Goal: Information Seeking & Learning: Learn about a topic

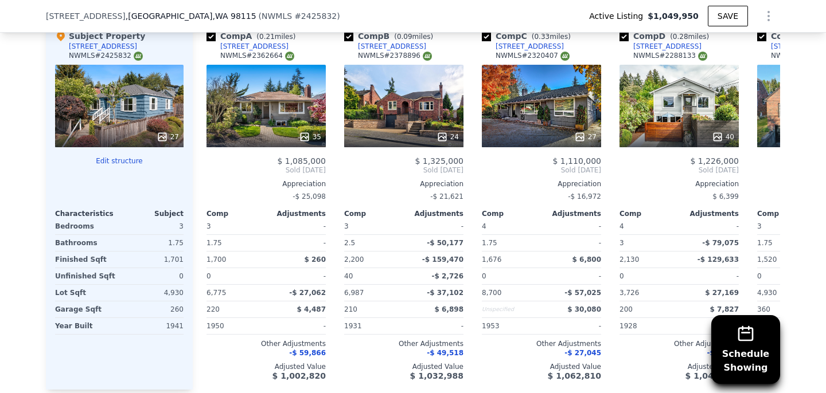
scroll to position [1423, 0]
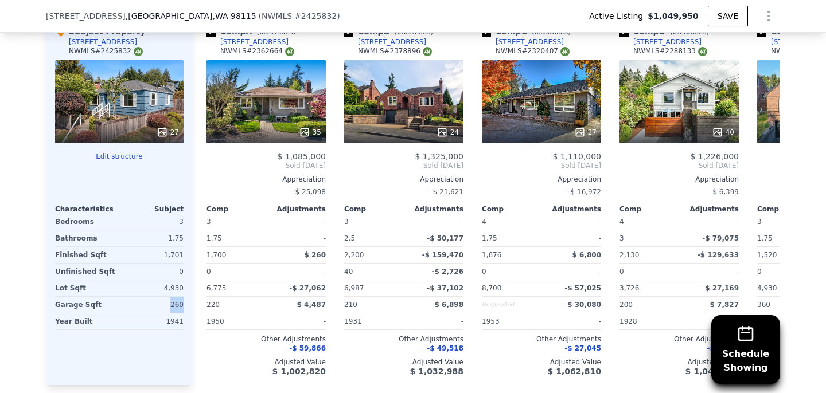
drag, startPoint x: 172, startPoint y: 303, endPoint x: 188, endPoint y: 303, distance: 16.1
click at [188, 303] on div "Subject Property [STREET_ADDRESS] # 2425832 27 Edit structure Characteristics S…" at bounding box center [119, 201] width 147 height 369
drag, startPoint x: 167, startPoint y: 253, endPoint x: 184, endPoint y: 253, distance: 16.6
click at [184, 253] on div "Subject Property [STREET_ADDRESS] # 2425832 27 Edit structure Characteristics S…" at bounding box center [119, 201] width 147 height 369
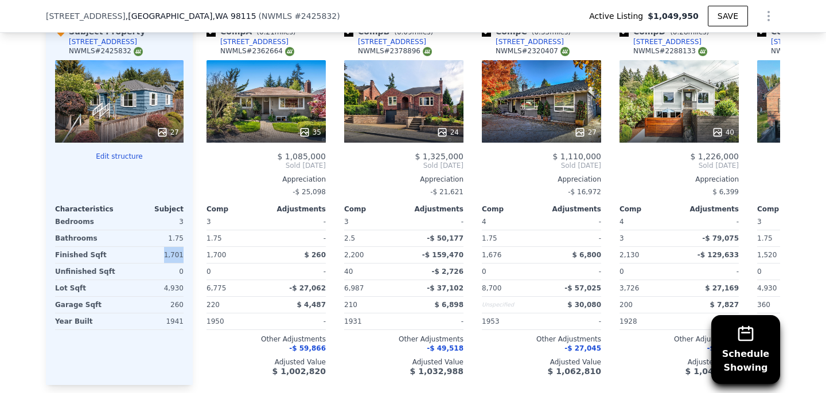
click at [184, 253] on div "Subject Property [STREET_ADDRESS] # 2425832 27 Edit structure Characteristics S…" at bounding box center [119, 201] width 147 height 369
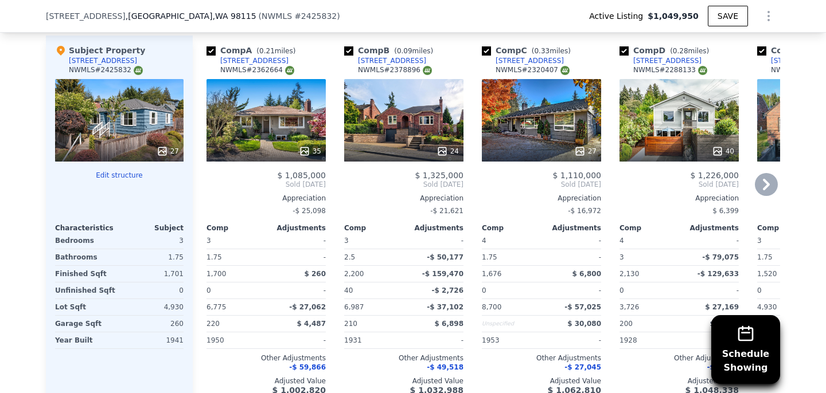
scroll to position [1417, 0]
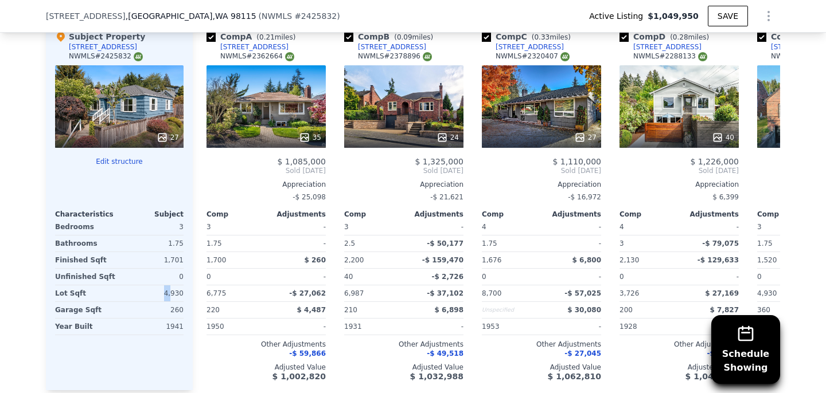
drag, startPoint x: 166, startPoint y: 291, endPoint x: 182, endPoint y: 294, distance: 16.9
click at [181, 294] on div "4,930" at bounding box center [153, 294] width 62 height 16
click at [182, 294] on div "4,930" at bounding box center [153, 294] width 62 height 16
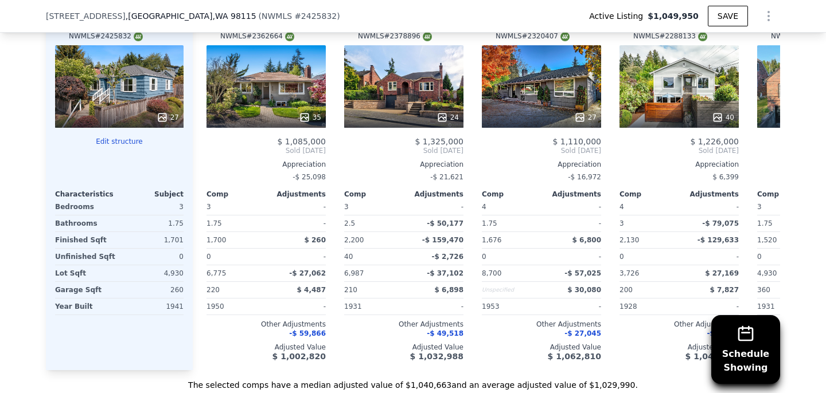
scroll to position [1440, 0]
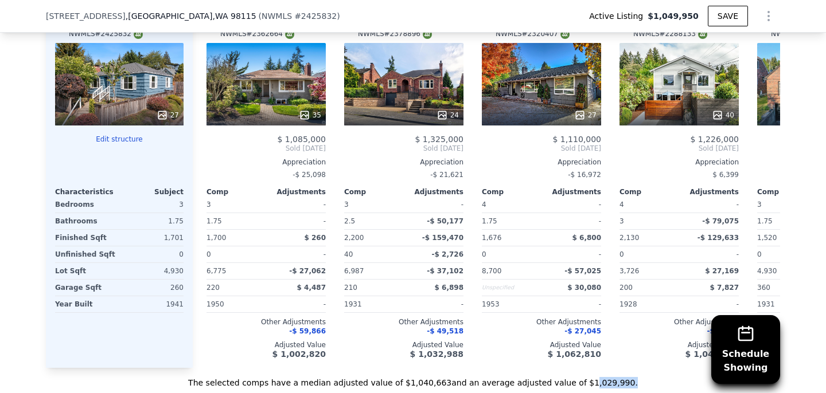
drag, startPoint x: 580, startPoint y: 385, endPoint x: 634, endPoint y: 385, distance: 53.9
click at [634, 385] on div "The selected comps have a median adjusted value of $1,040,663 and an average ad…" at bounding box center [413, 378] width 734 height 21
click at [268, 94] on div "35" at bounding box center [265, 84] width 119 height 83
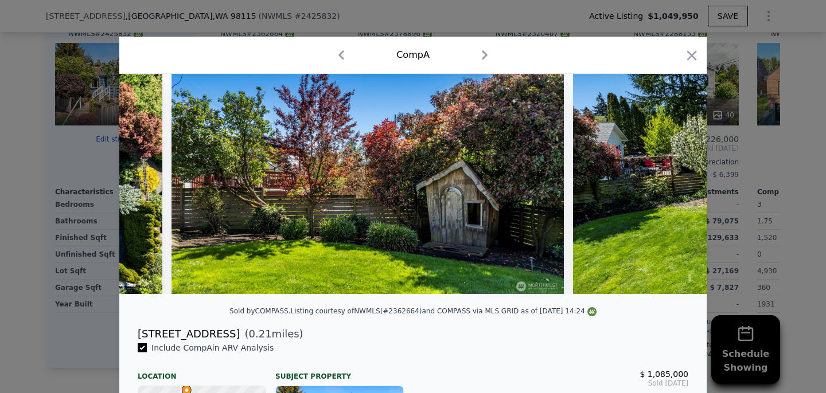
scroll to position [0, 9568]
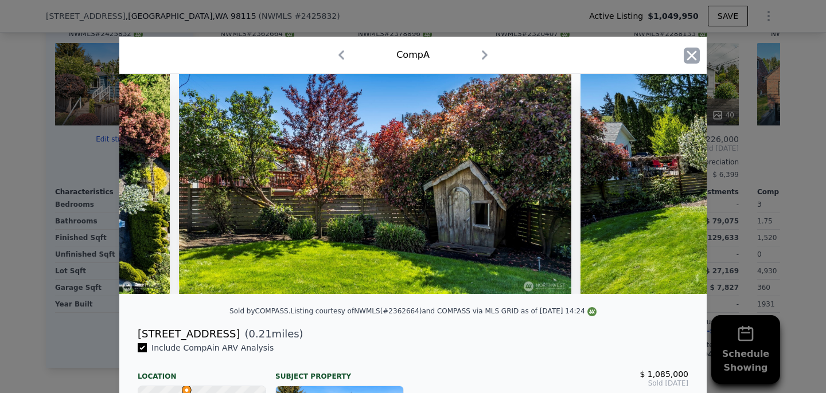
click at [692, 58] on icon "button" at bounding box center [691, 56] width 16 height 16
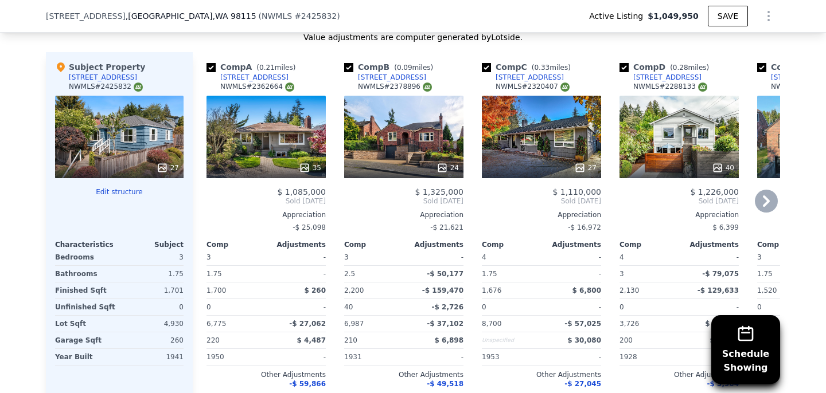
scroll to position [1388, 0]
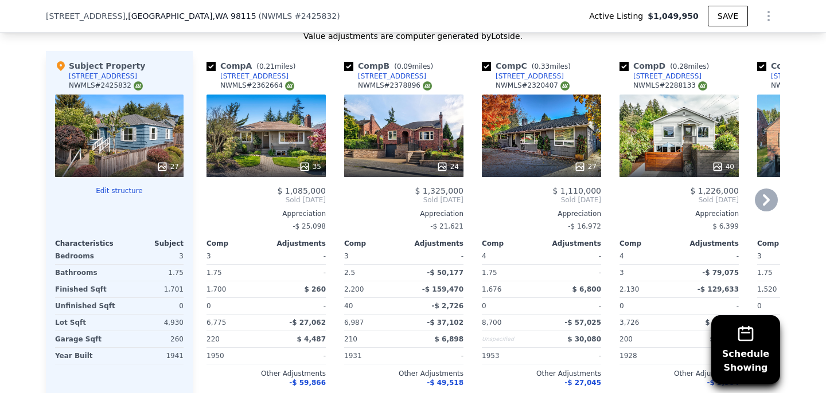
click at [346, 60] on div "Comp B ( 0.09 miles)" at bounding box center [390, 65] width 93 height 11
click at [349, 64] on input "checkbox" at bounding box center [348, 66] width 9 height 9
checkbox input "false"
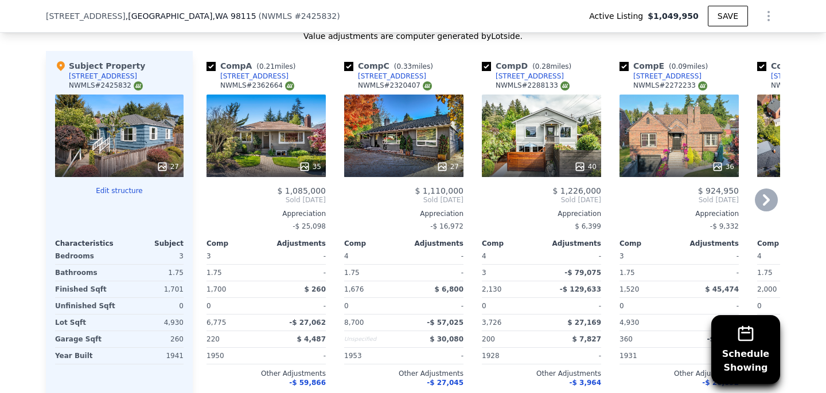
click at [400, 152] on div "27" at bounding box center [403, 136] width 119 height 83
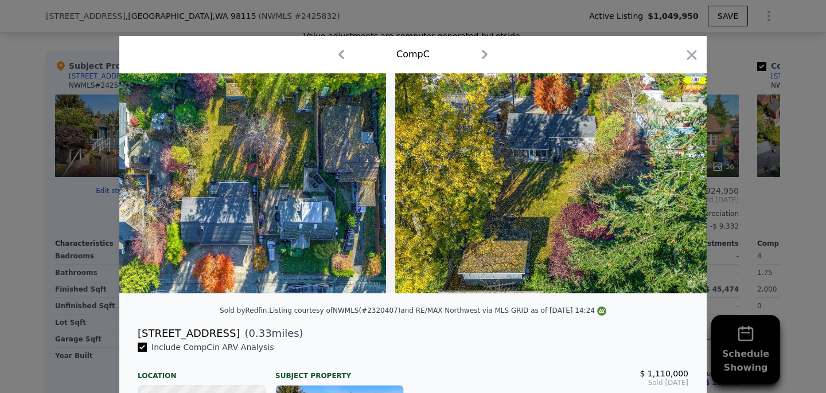
scroll to position [0, 8569]
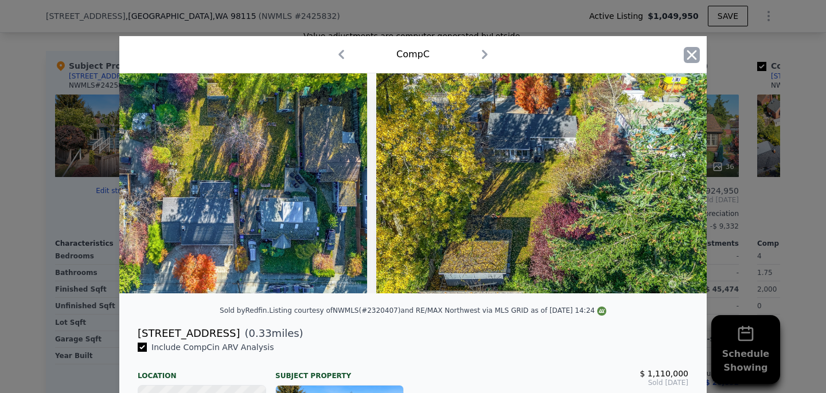
click at [699, 56] on icon "button" at bounding box center [691, 55] width 16 height 16
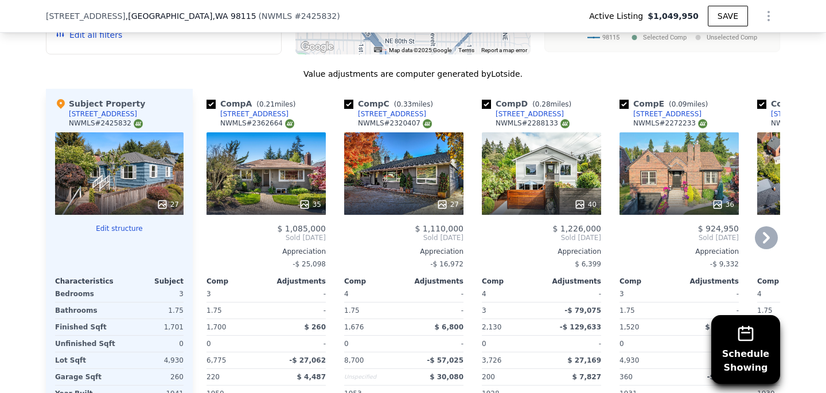
scroll to position [1356, 0]
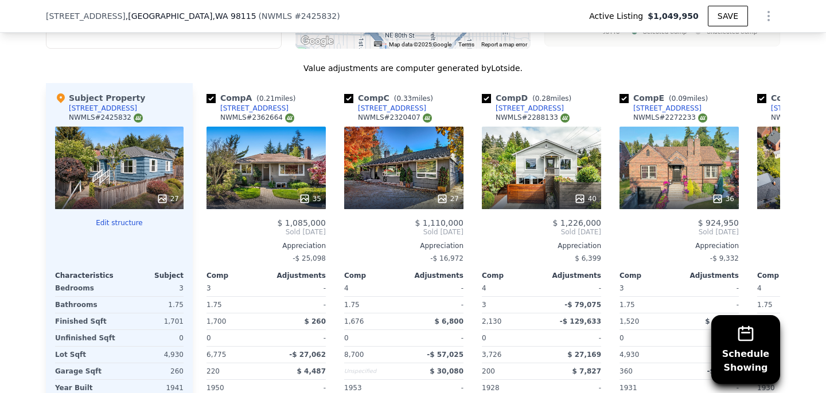
click at [122, 175] on div "27" at bounding box center [119, 168] width 128 height 83
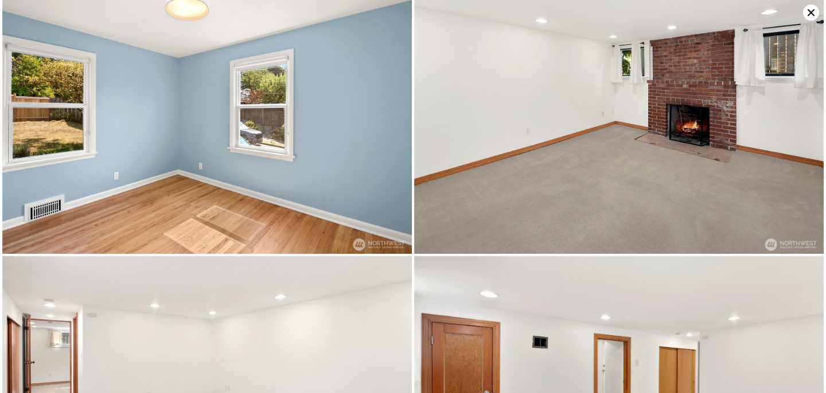
scroll to position [1100, 0]
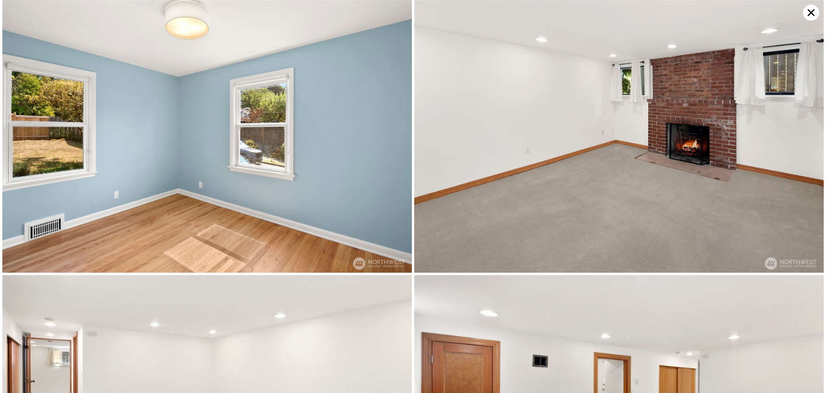
click at [548, 151] on img at bounding box center [618, 136] width 409 height 273
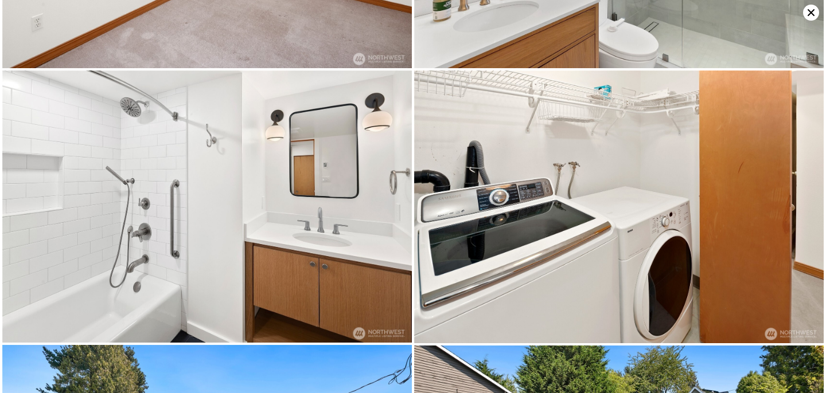
scroll to position [1925, 0]
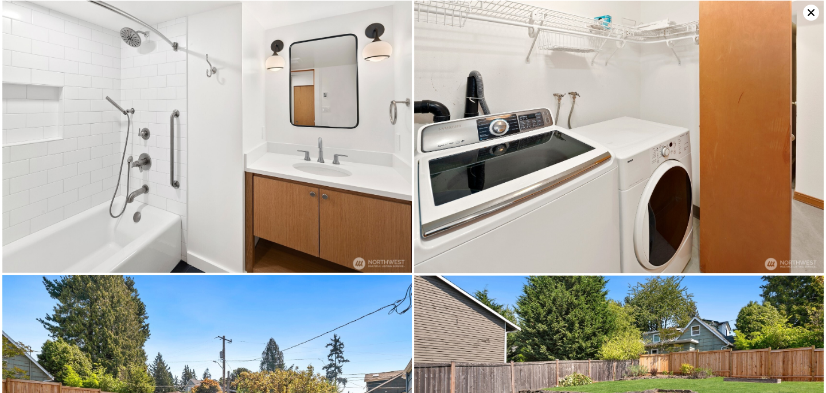
click at [223, 234] on img at bounding box center [206, 137] width 409 height 273
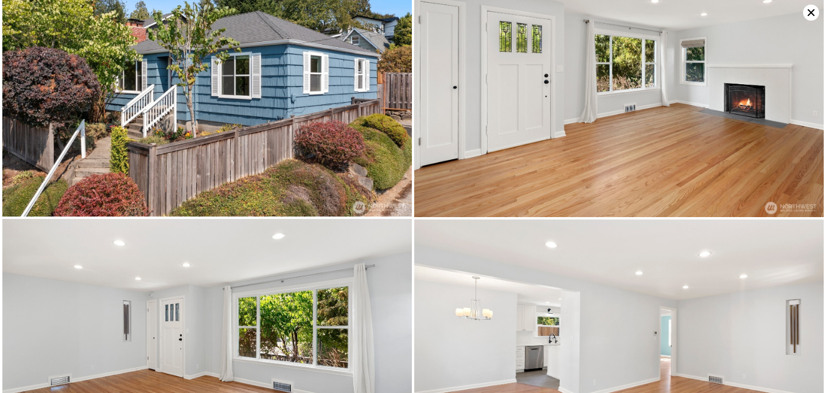
scroll to position [0, 0]
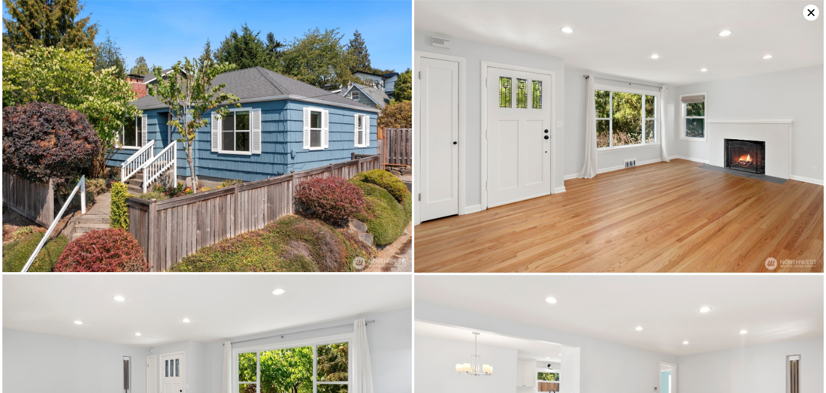
click at [808, 17] on icon at bounding box center [811, 13] width 16 height 16
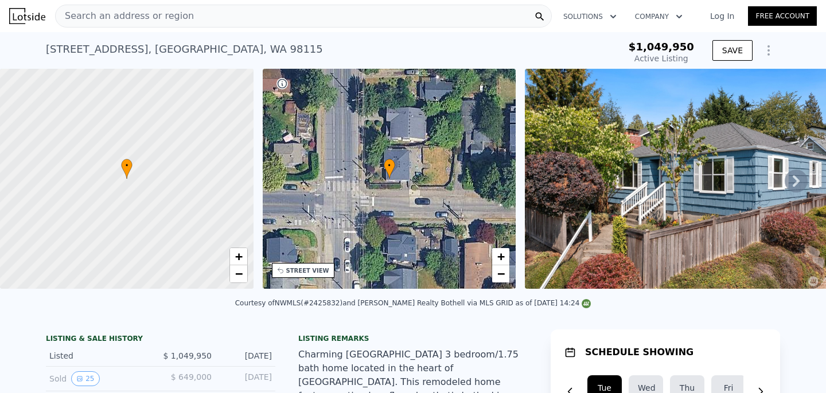
click at [390, 174] on icon at bounding box center [389, 169] width 11 height 20
click at [391, 167] on span "•" at bounding box center [389, 166] width 11 height 10
click at [396, 168] on div "• + −" at bounding box center [389, 179] width 253 height 220
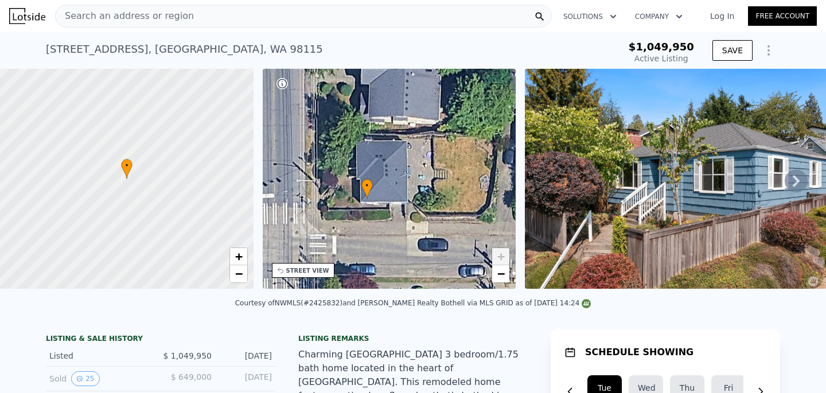
drag, startPoint x: 395, startPoint y: 165, endPoint x: 380, endPoint y: 174, distance: 18.3
click at [380, 174] on div "• + −" at bounding box center [389, 179] width 253 height 220
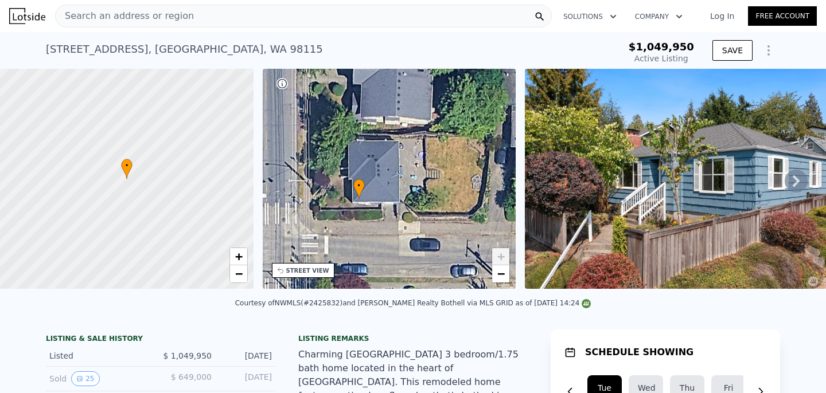
drag, startPoint x: 393, startPoint y: 177, endPoint x: 385, endPoint y: 177, distance: 8.0
click at [385, 177] on div "• + −" at bounding box center [389, 179] width 253 height 220
